Goal: Information Seeking & Learning: Check status

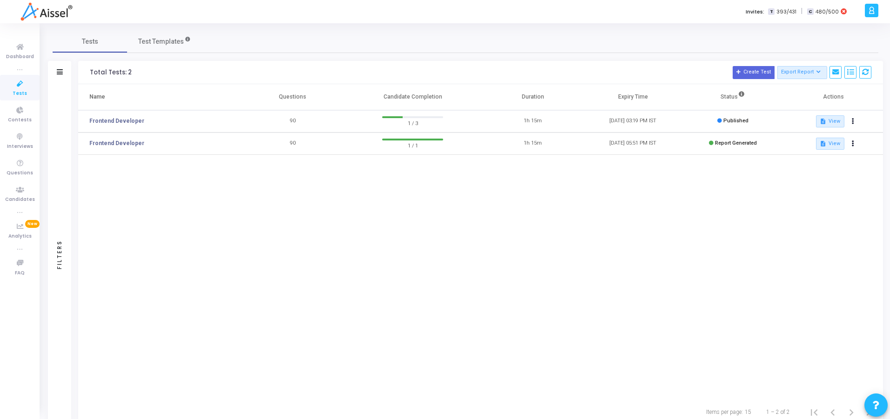
click at [139, 204] on div "Name Questions Candidate Completion Duration Expiry Time Status Actions Fronten…" at bounding box center [480, 241] width 804 height 315
click at [116, 140] on link "Frontend Developer" at bounding box center [116, 143] width 55 height 8
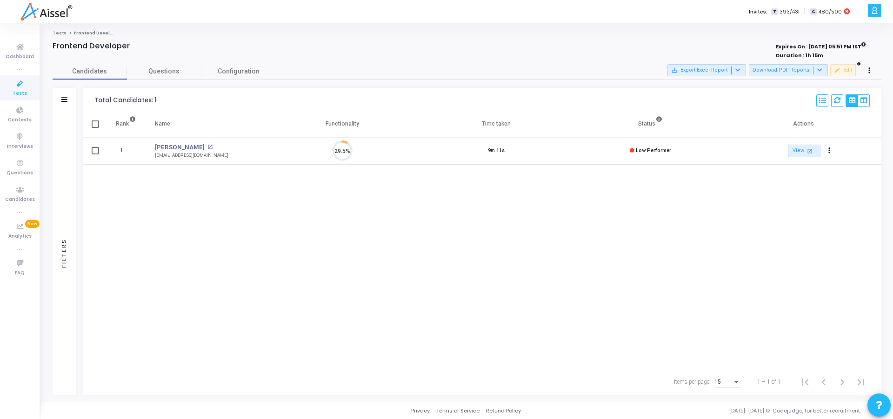
scroll to position [20, 24]
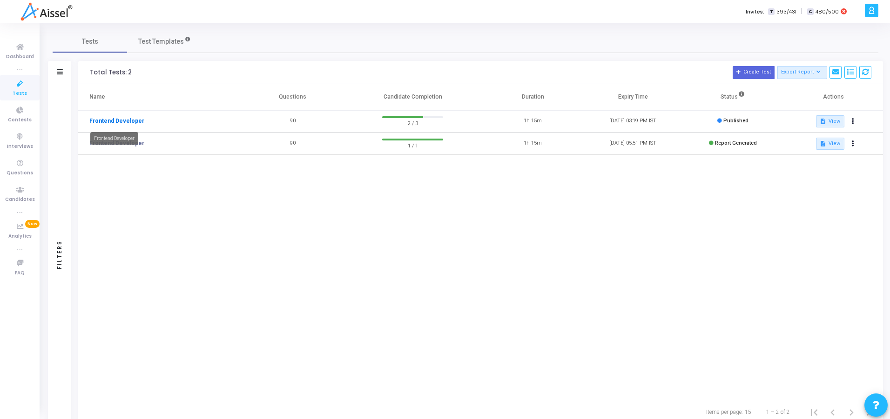
click at [121, 121] on link "Frontend Developer" at bounding box center [116, 121] width 55 height 8
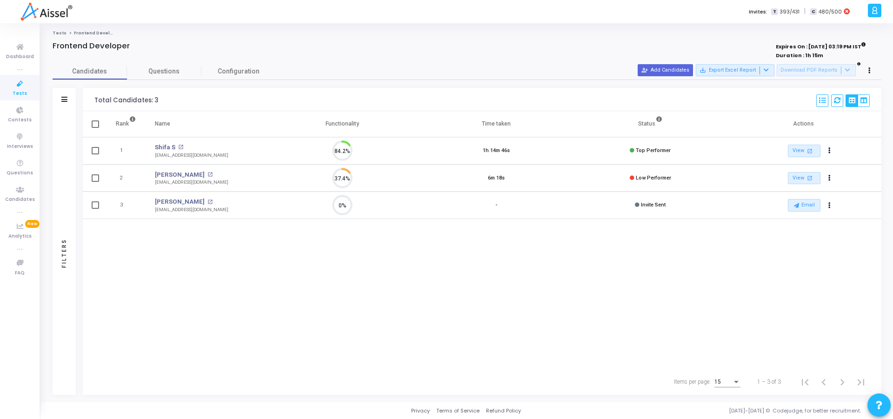
scroll to position [20, 24]
click at [796, 155] on link "View open_in_new" at bounding box center [804, 151] width 33 height 13
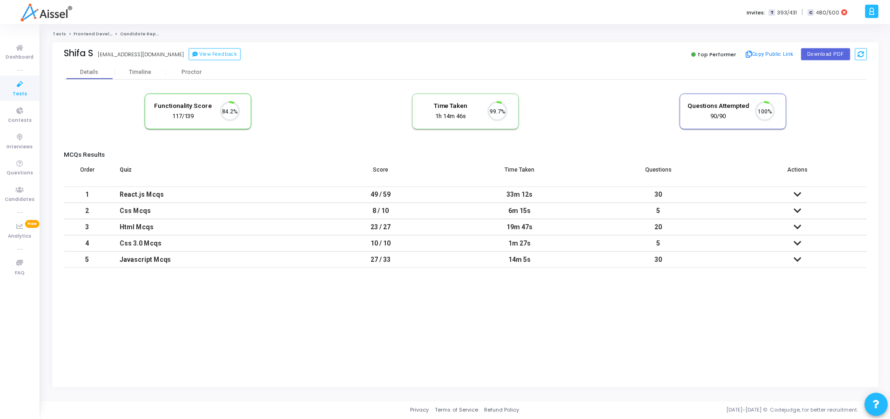
scroll to position [20, 24]
click at [797, 195] on icon at bounding box center [800, 194] width 7 height 7
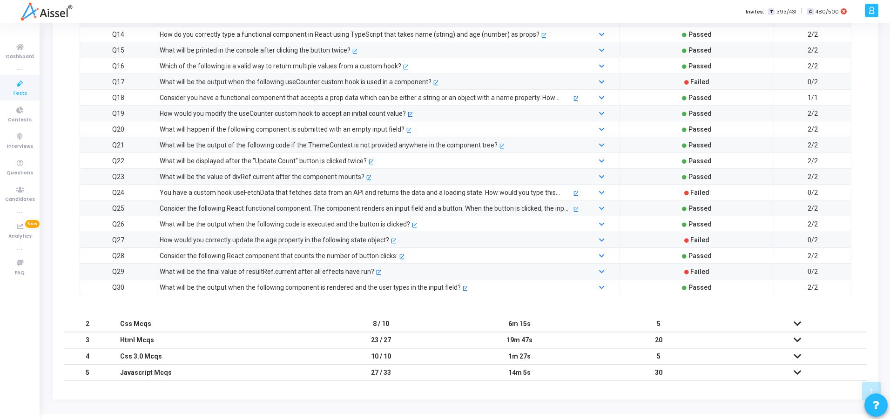
scroll to position [426, 0]
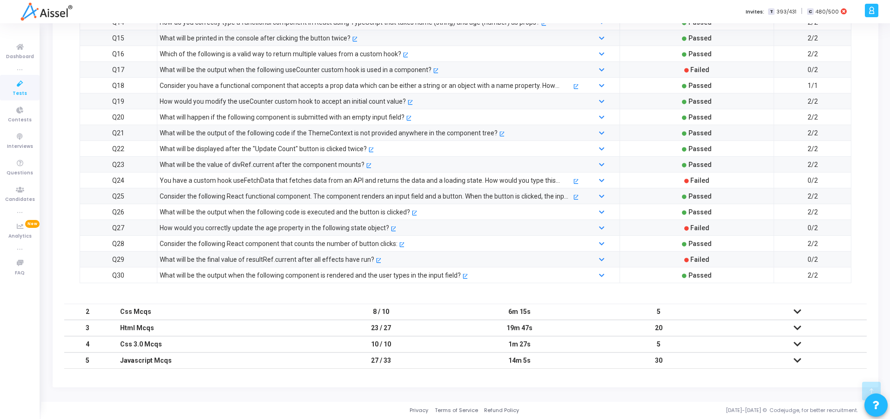
click at [797, 311] on icon at bounding box center [796, 311] width 7 height 7
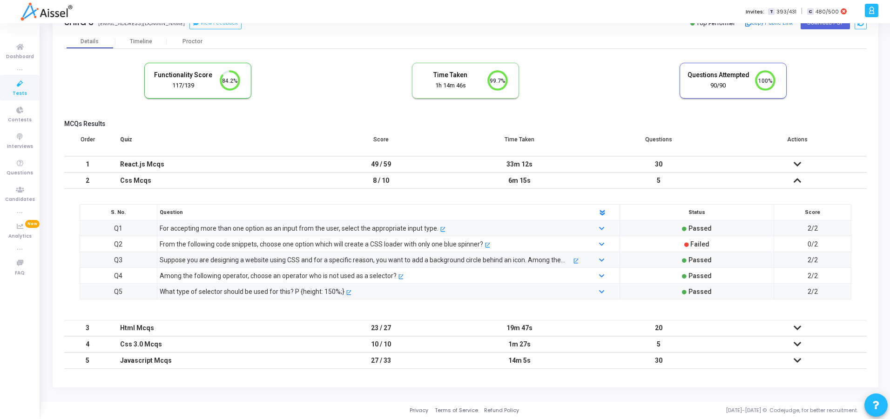
scroll to position [30, 0]
click at [795, 330] on icon at bounding box center [796, 328] width 7 height 7
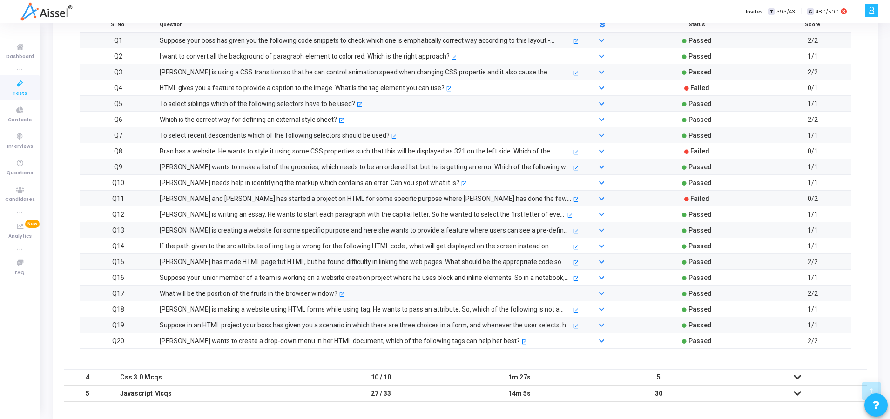
scroll to position [268, 0]
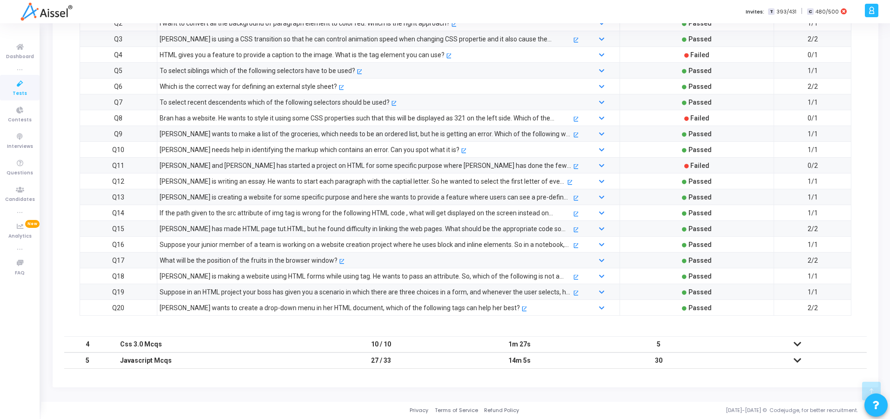
click at [590, 362] on td "30" at bounding box center [658, 361] width 139 height 16
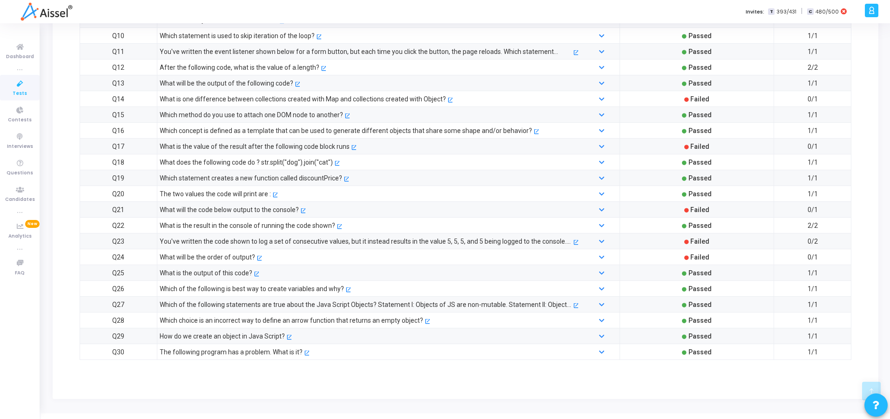
scroll to position [426, 0]
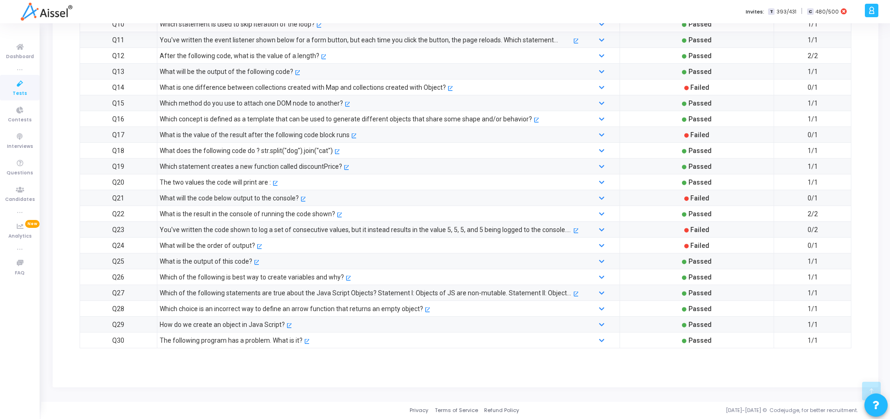
click at [221, 246] on div "What will be the order of output?" at bounding box center [207, 246] width 95 height 10
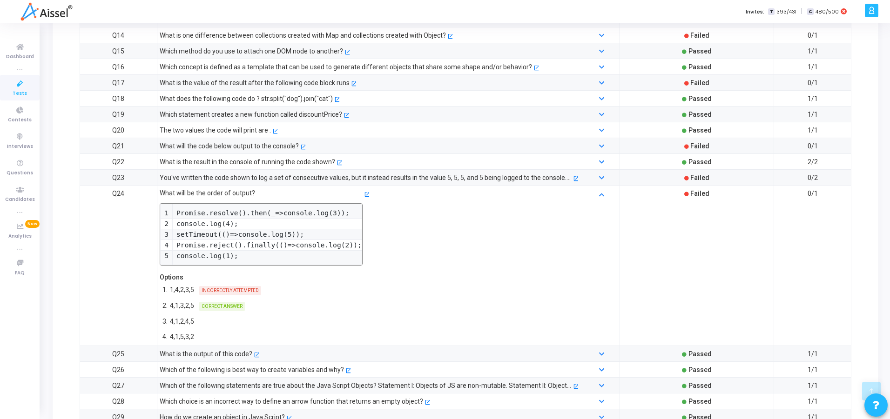
scroll to position [537, 0]
